Goal: Task Accomplishment & Management: Manage account settings

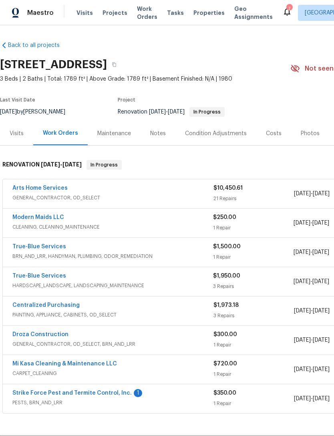
click at [51, 190] on link "Arts Home Services" at bounding box center [39, 188] width 55 height 6
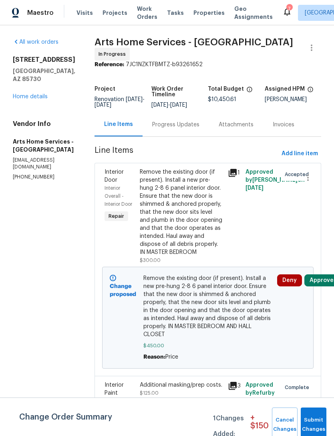
click at [326, 281] on button "Approve" at bounding box center [322, 280] width 34 height 12
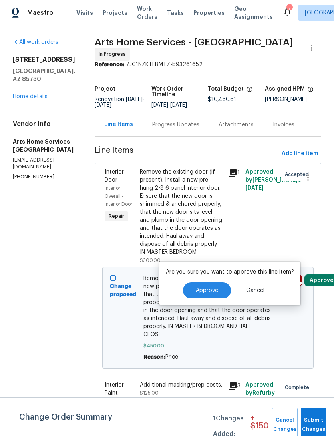
click at [210, 292] on span "Approve" at bounding box center [207, 291] width 22 height 6
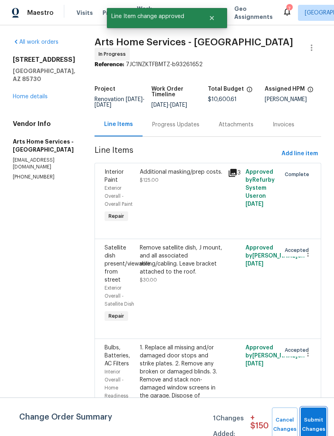
click at [312, 417] on button "Submit Changes" at bounding box center [314, 424] width 26 height 34
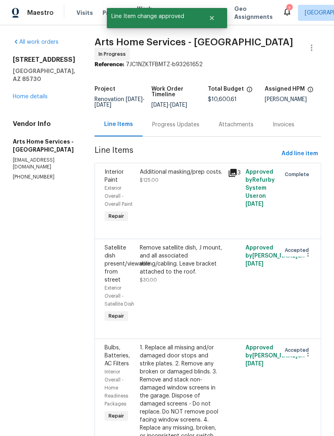
click at [39, 94] on link "Home details" at bounding box center [30, 97] width 35 height 6
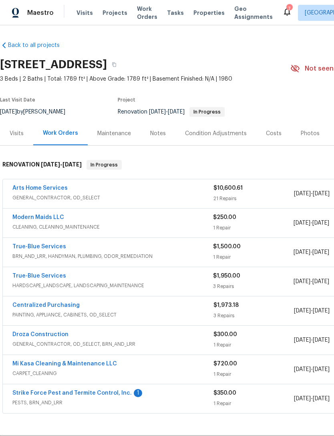
click at [83, 16] on span "Visits" at bounding box center [85, 13] width 16 height 8
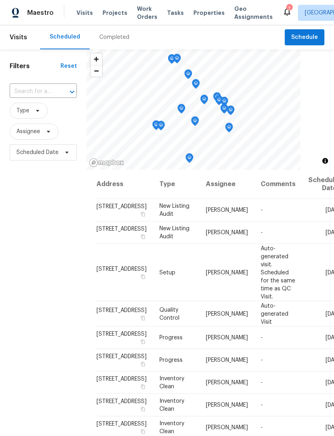
click at [119, 39] on div "Completed" at bounding box center [114, 37] width 30 height 8
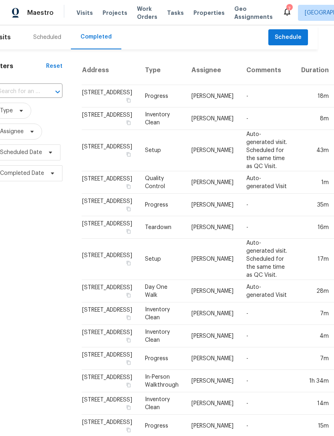
scroll to position [0, 16]
click at [59, 38] on div "Scheduled" at bounding box center [47, 37] width 28 height 8
